Goal: Transaction & Acquisition: Purchase product/service

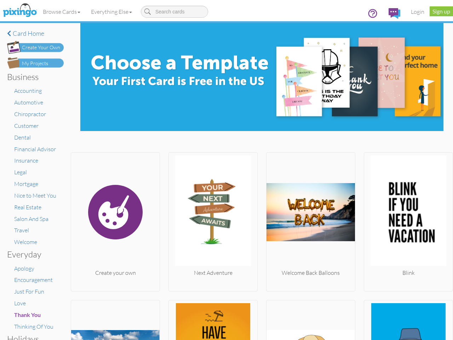
click at [227, 170] on img at bounding box center [213, 211] width 89 height 113
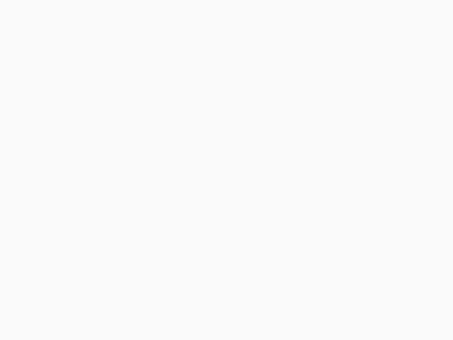
click at [62, 12] on body at bounding box center [226, 170] width 453 height 340
click at [113, 12] on body at bounding box center [226, 170] width 453 height 340
click at [115, 220] on body at bounding box center [226, 170] width 453 height 340
click at [211, 220] on body at bounding box center [226, 170] width 453 height 340
click at [307, 220] on body at bounding box center [226, 170] width 453 height 340
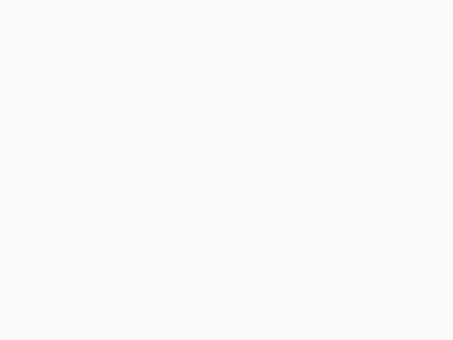
click at [403, 220] on body at bounding box center [226, 170] width 453 height 340
click at [115, 319] on body at bounding box center [226, 170] width 453 height 340
click at [211, 319] on body at bounding box center [226, 170] width 453 height 340
click at [307, 319] on body at bounding box center [226, 170] width 453 height 340
